Goal: Task Accomplishment & Management: Complete application form

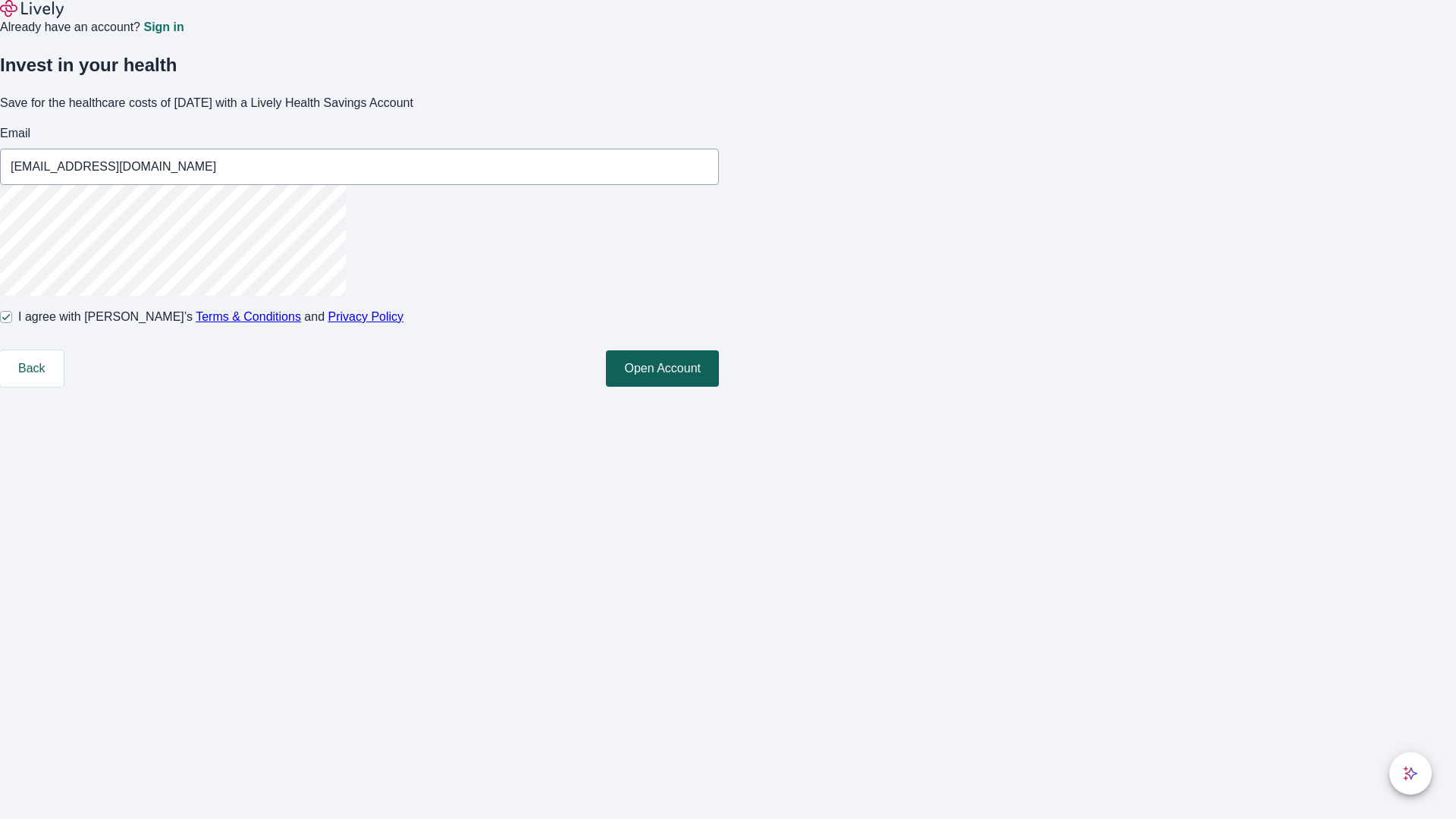
click at [719, 387] on button "Open Account" at bounding box center [662, 368] width 113 height 37
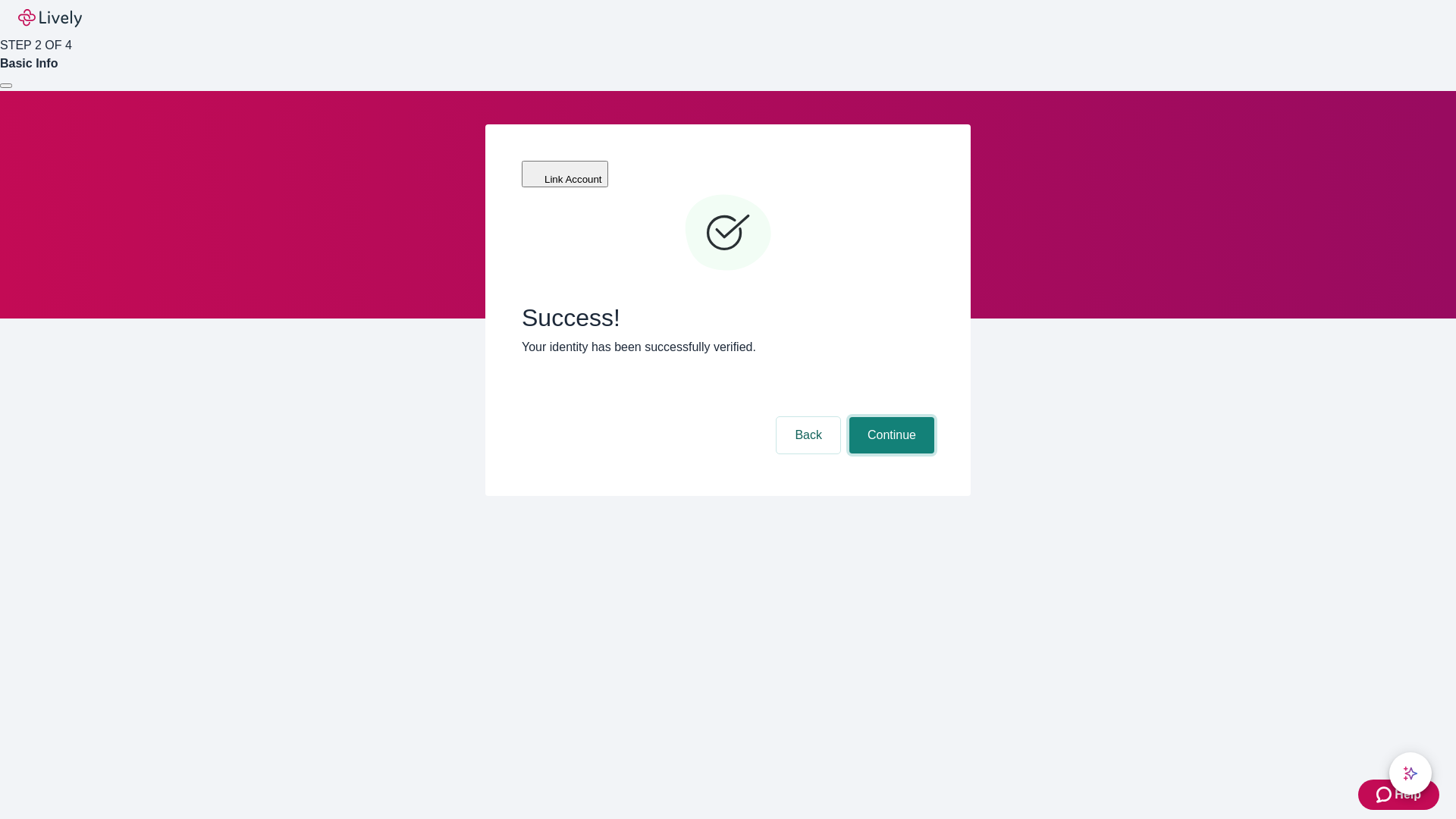
click at [889, 418] on button "Continue" at bounding box center [891, 435] width 85 height 37
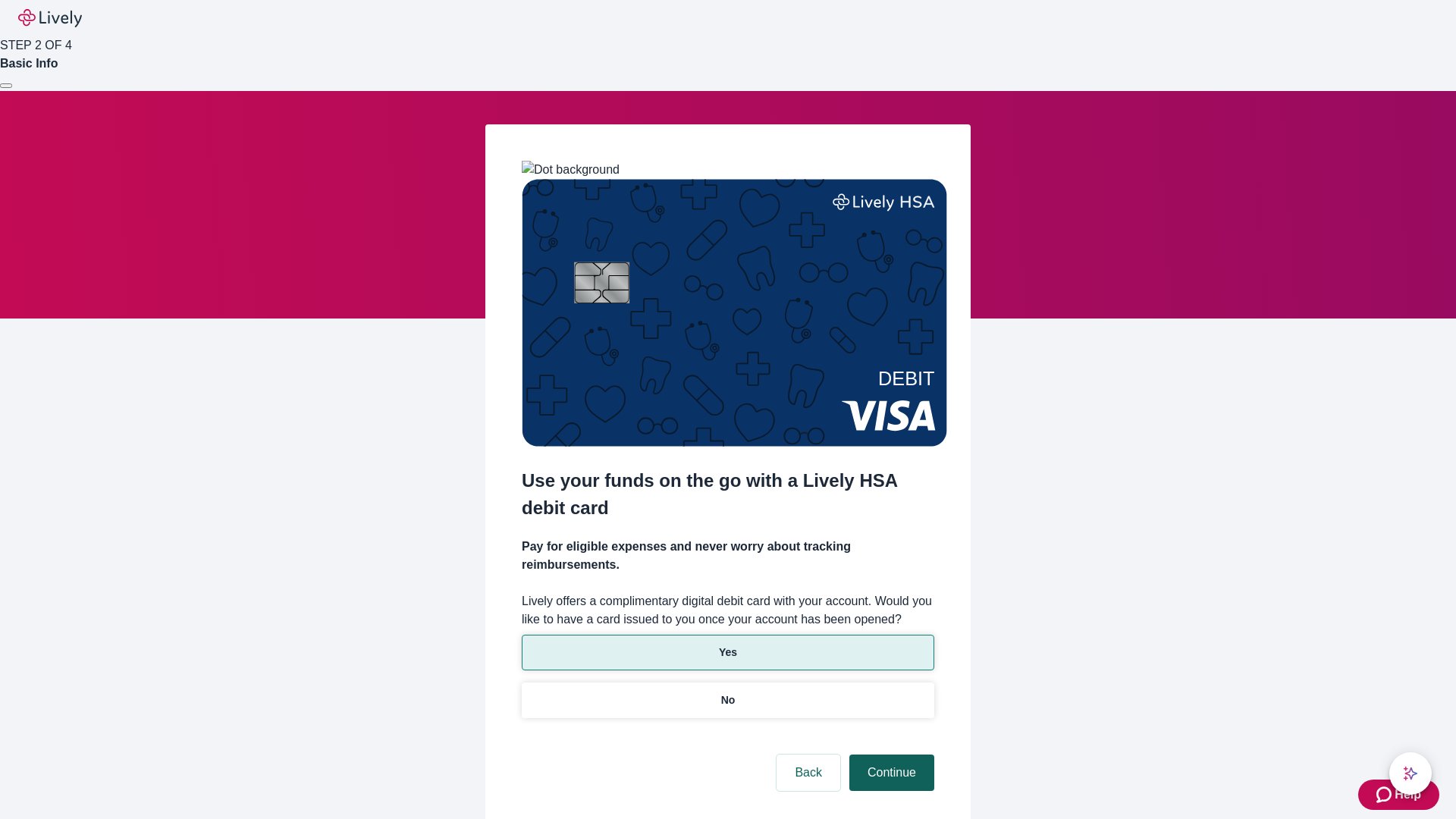
click at [727, 645] on p "Yes" at bounding box center [728, 653] width 18 height 16
click at [889, 755] on button "Continue" at bounding box center [891, 773] width 85 height 37
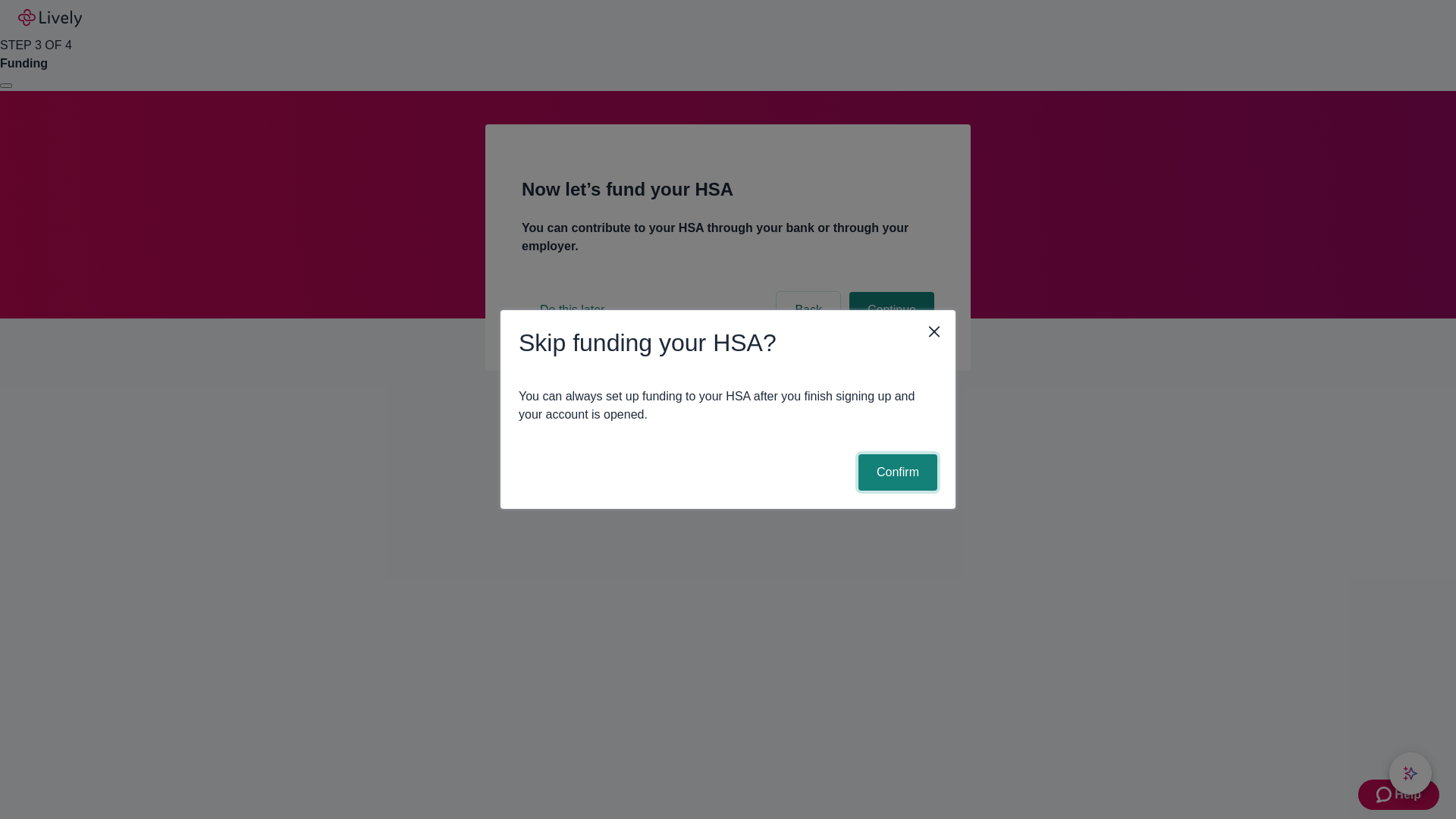
click at [896, 473] on button "Confirm" at bounding box center [898, 472] width 79 height 37
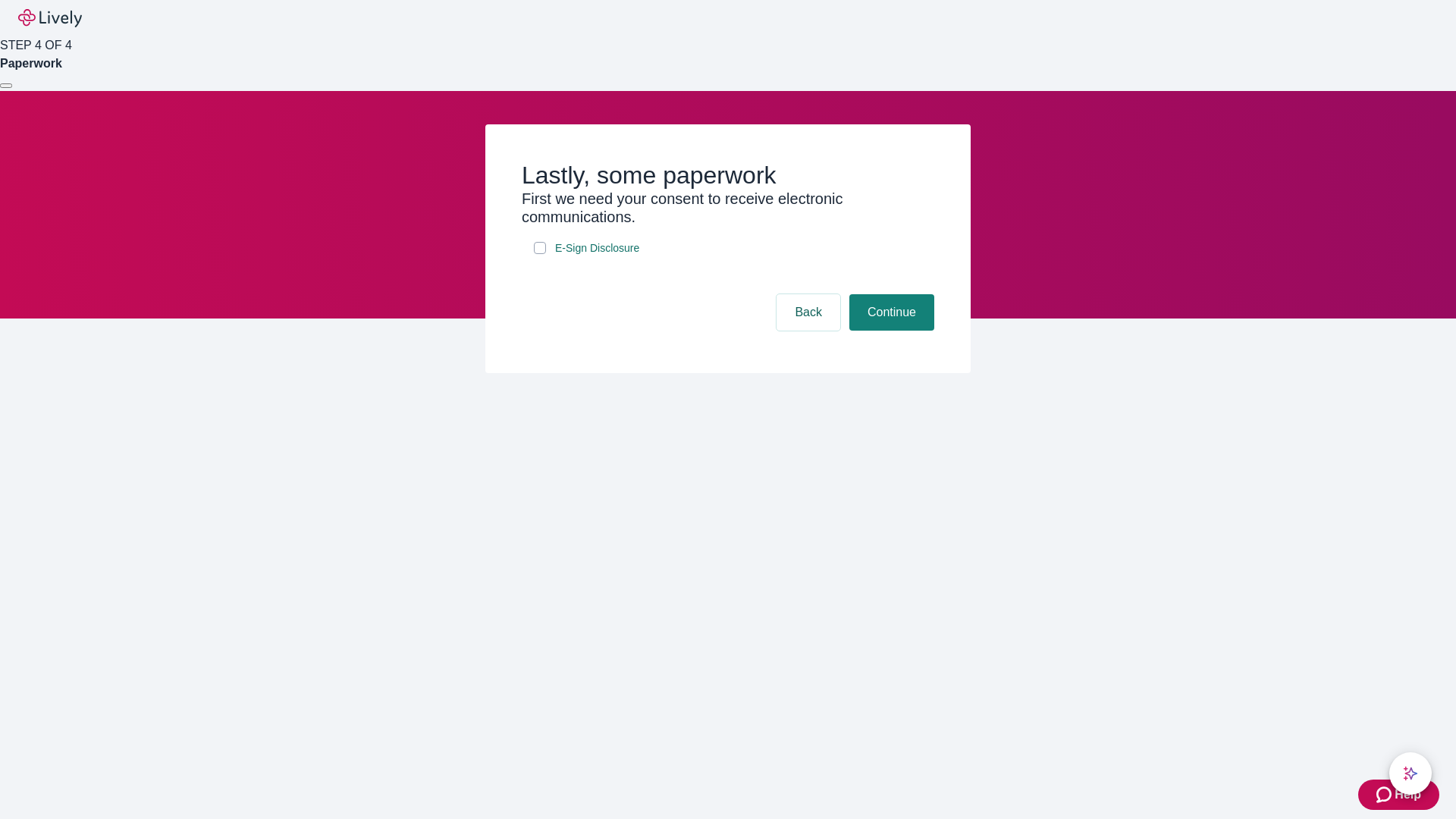
click at [540, 254] on input "E-Sign Disclosure" at bounding box center [540, 248] width 12 height 12
checkbox input "true"
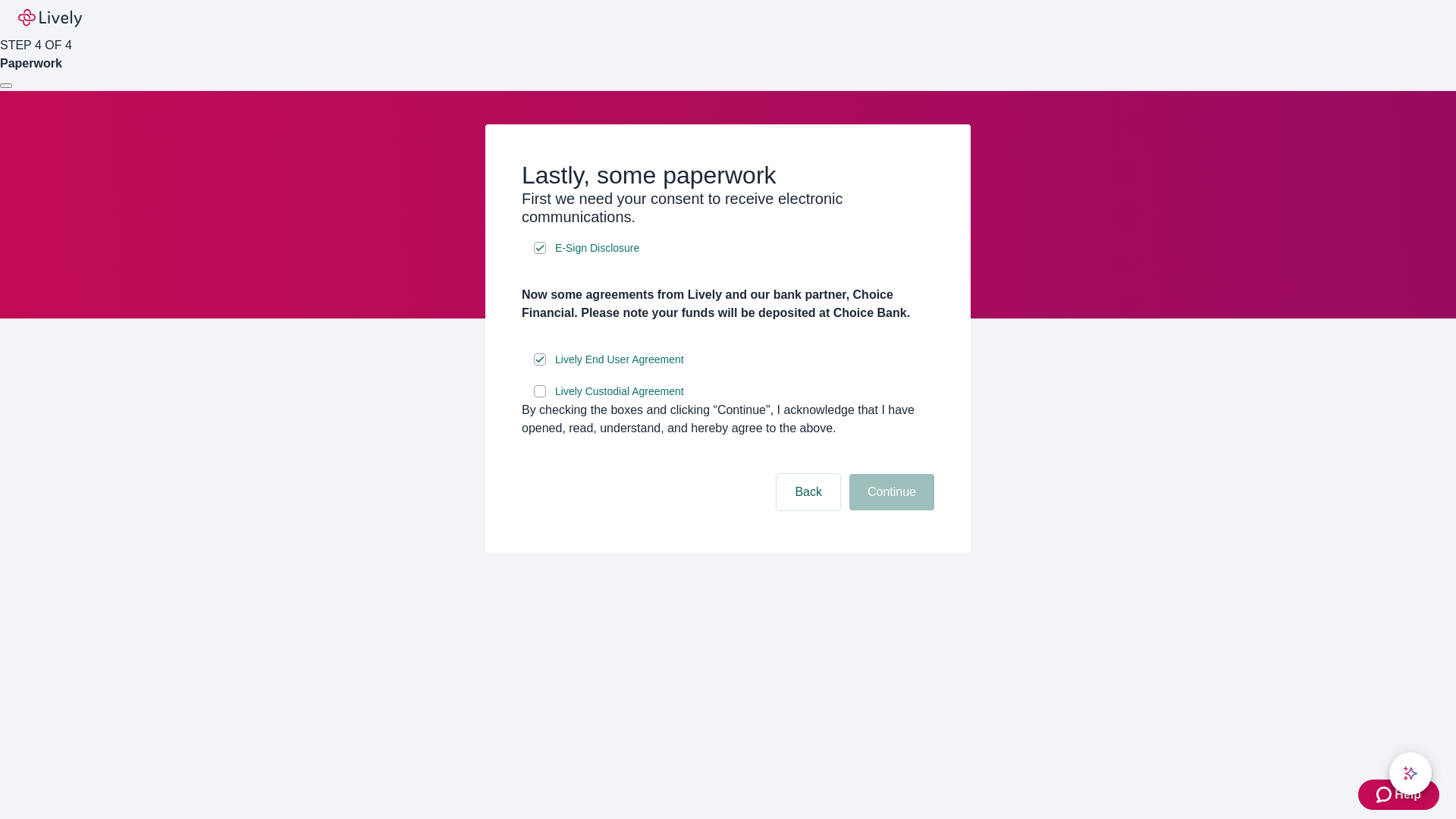
click at [540, 397] on input "Lively Custodial Agreement" at bounding box center [540, 392] width 12 height 12
checkbox input "true"
click at [889, 510] on button "Continue" at bounding box center [891, 492] width 85 height 37
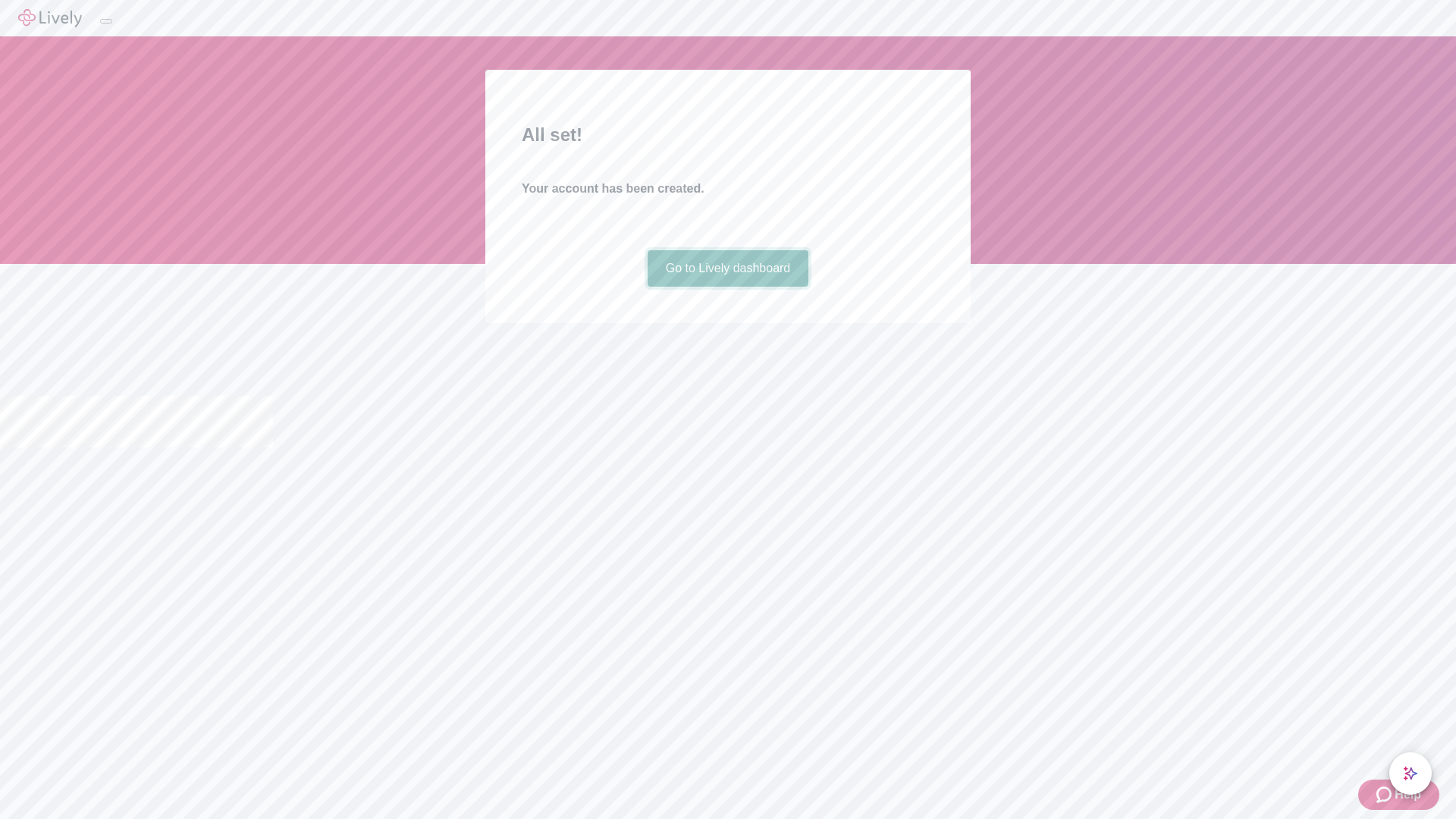
click at [727, 286] on link "Go to Lively dashboard" at bounding box center [728, 269] width 161 height 37
